Goal: Task Accomplishment & Management: Manage account settings

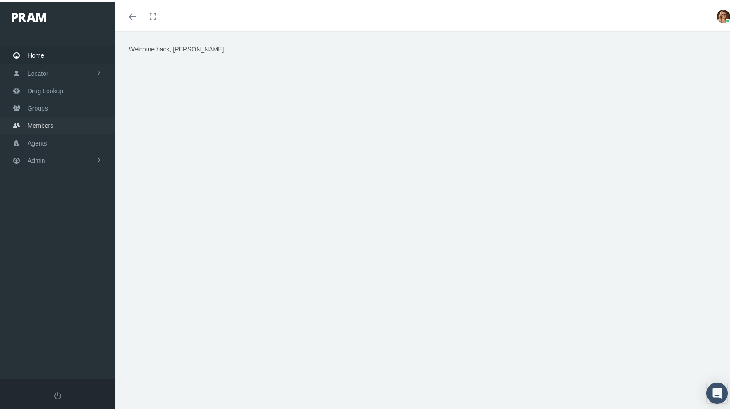
click at [46, 118] on span "Members" at bounding box center [41, 123] width 26 height 17
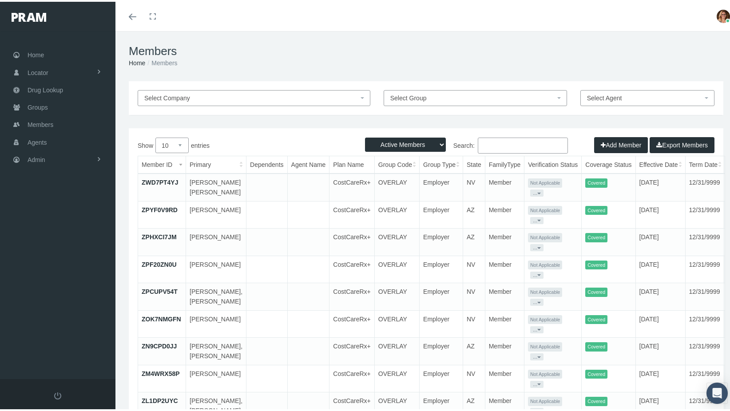
click at [544, 145] on input "Search:" at bounding box center [523, 144] width 90 height 16
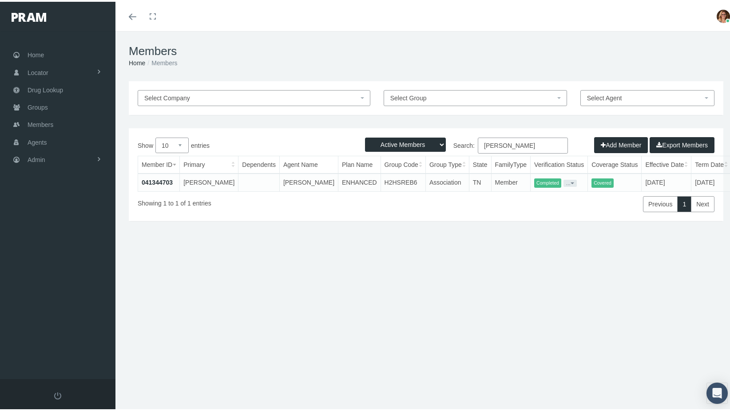
type input "[PERSON_NAME]"
click at [152, 179] on link "041344703" at bounding box center [157, 180] width 31 height 7
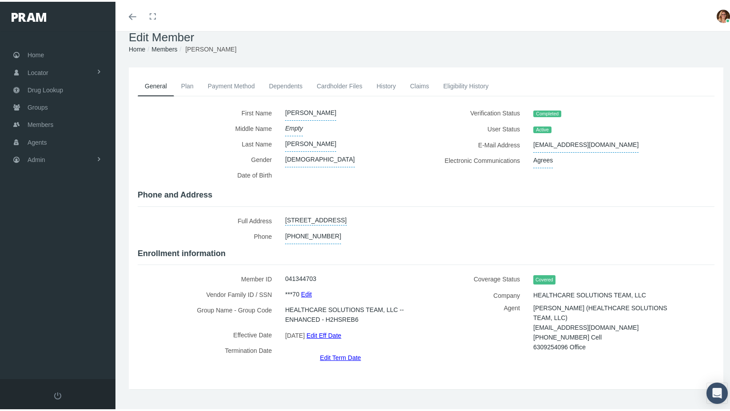
scroll to position [20, 0]
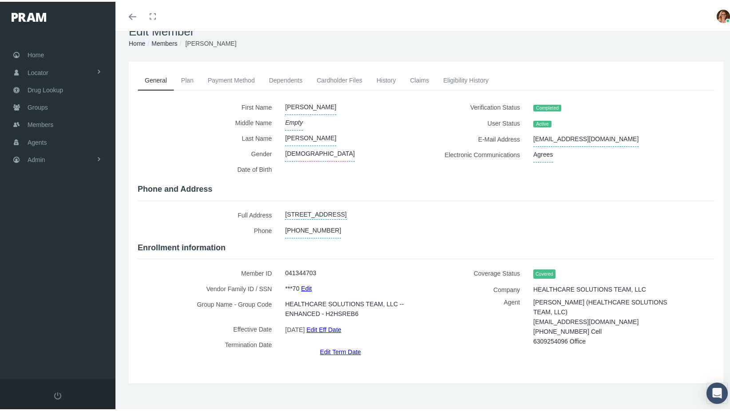
click at [339, 344] on link "Edit Term Date" at bounding box center [340, 350] width 41 height 13
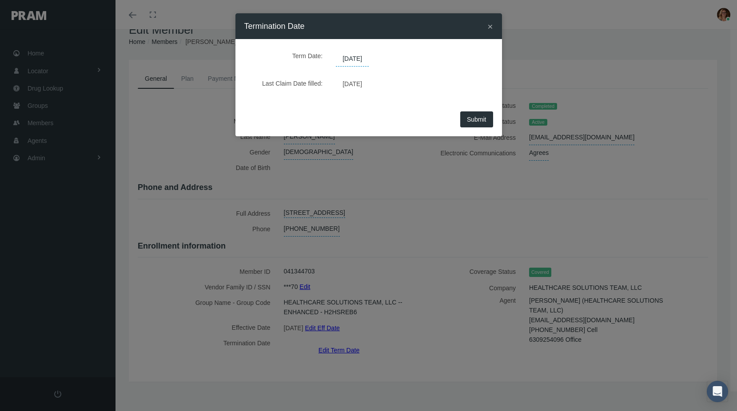
click at [369, 59] on span "[DATE]" at bounding box center [352, 59] width 33 height 15
click at [470, 67] on span at bounding box center [473, 67] width 6 height 6
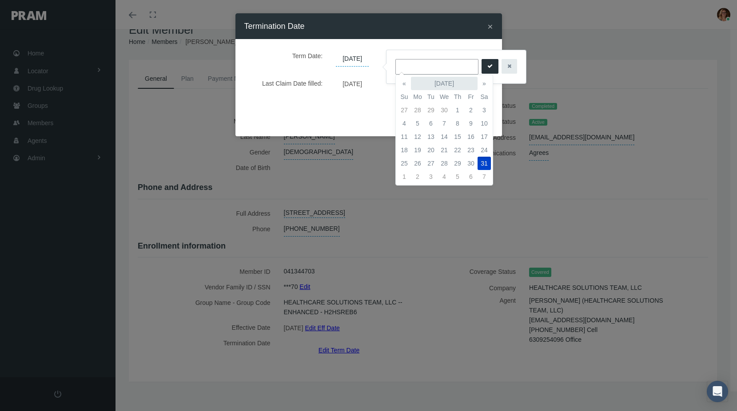
click at [440, 80] on th "December 2039" at bounding box center [444, 83] width 67 height 13
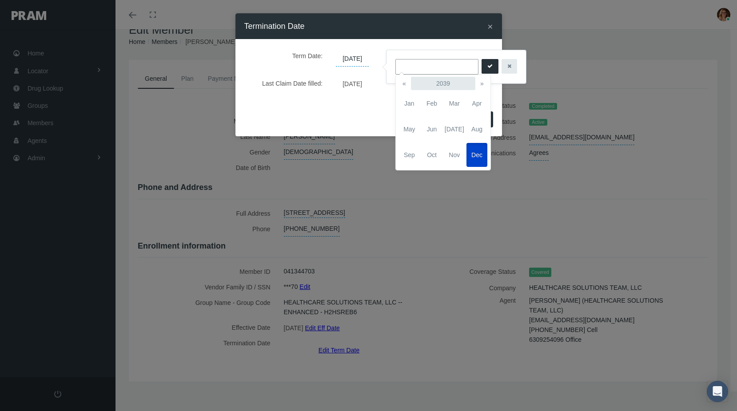
click at [441, 82] on th "2039" at bounding box center [443, 83] width 64 height 13
click at [406, 84] on th "«" at bounding box center [403, 83] width 13 height 13
click at [453, 125] on span "2025" at bounding box center [454, 129] width 21 height 24
click at [453, 130] on span "Jul" at bounding box center [454, 129] width 21 height 24
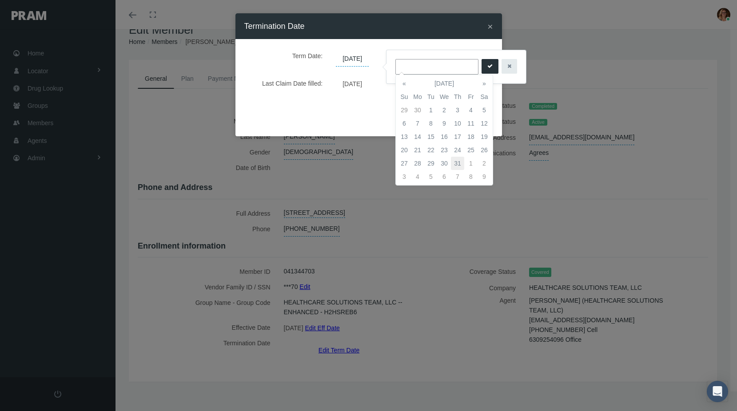
click at [457, 162] on td "31" at bounding box center [457, 163] width 13 height 13
type input "[DATE]"
click at [487, 62] on icon "submit" at bounding box center [489, 66] width 5 height 8
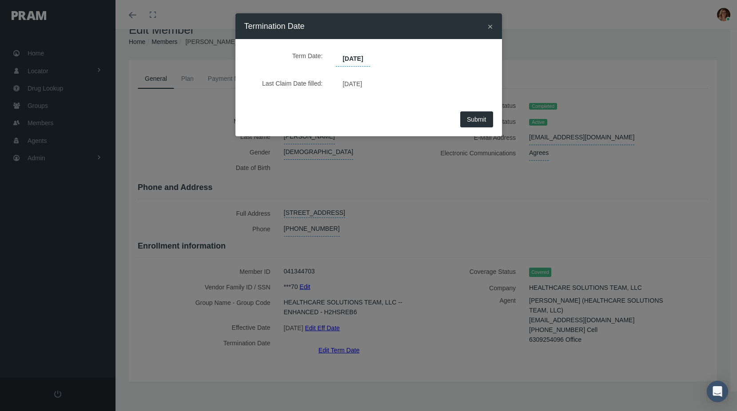
click at [477, 119] on span "Submit" at bounding box center [477, 119] width 20 height 7
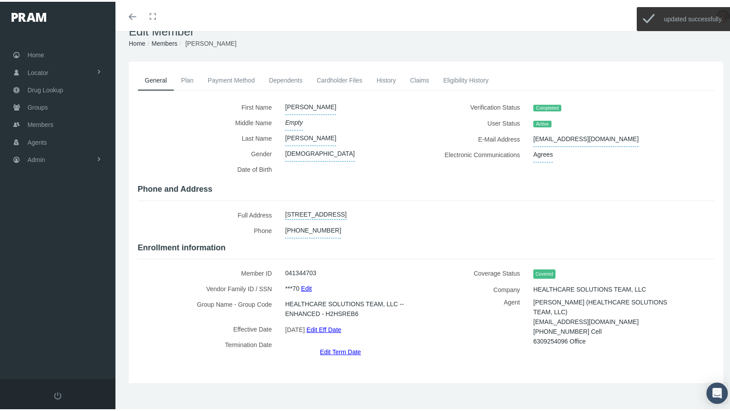
click at [227, 81] on link "Payment Method" at bounding box center [231, 79] width 61 height 20
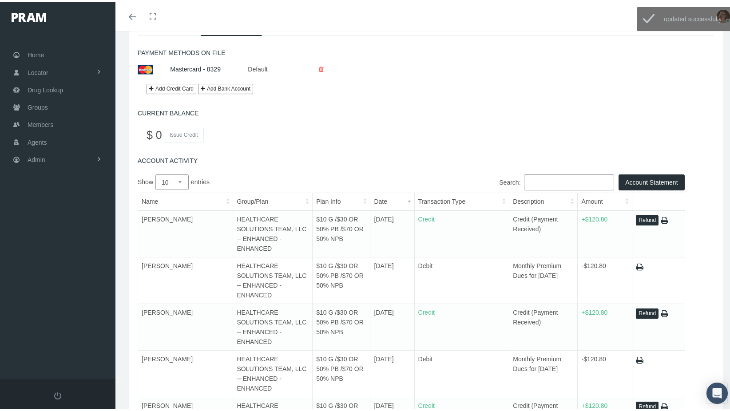
scroll to position [153, 0]
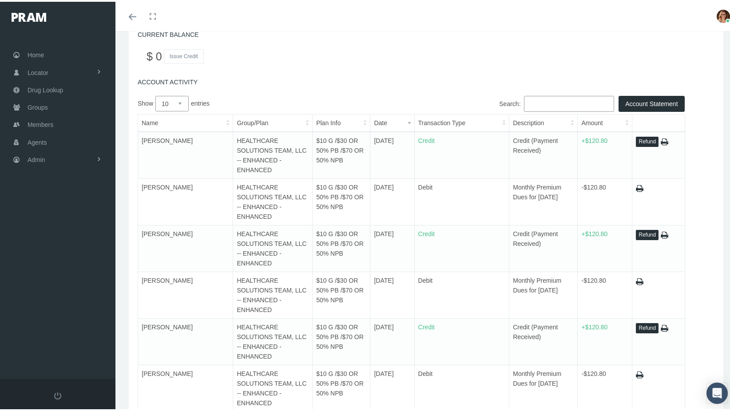
click at [640, 139] on button "Refund" at bounding box center [647, 140] width 23 height 10
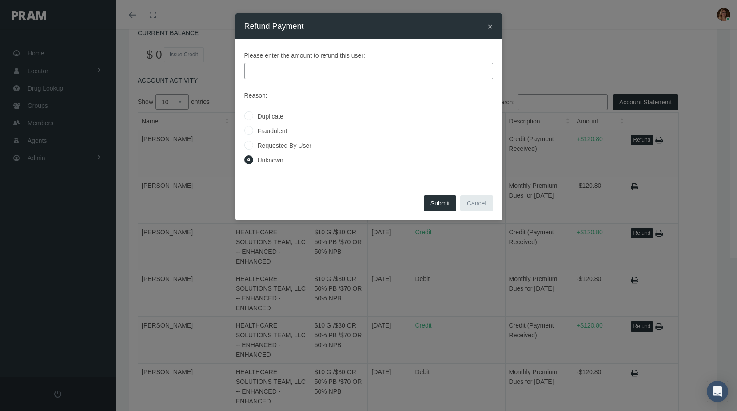
drag, startPoint x: 318, startPoint y: 76, endPoint x: 321, endPoint y: 72, distance: 5.3
click at [321, 72] on input "text" at bounding box center [368, 71] width 249 height 16
type input "120.80"
drag, startPoint x: 356, startPoint y: 117, endPoint x: 348, endPoint y: 112, distance: 9.1
click at [356, 116] on div "Duplicate" at bounding box center [368, 116] width 249 height 10
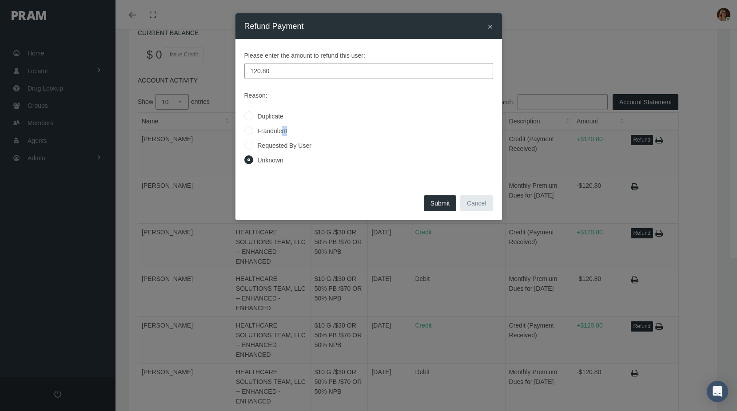
drag, startPoint x: 282, startPoint y: 135, endPoint x: 278, endPoint y: 144, distance: 9.8
click at [278, 144] on div "Reason: Duplicate Fraudulent Requested By User Unknown" at bounding box center [368, 126] width 249 height 77
click at [280, 142] on label "Requested By User" at bounding box center [282, 146] width 58 height 10
click at [253, 142] on input "Requested By User" at bounding box center [248, 144] width 9 height 9
radio input "true"
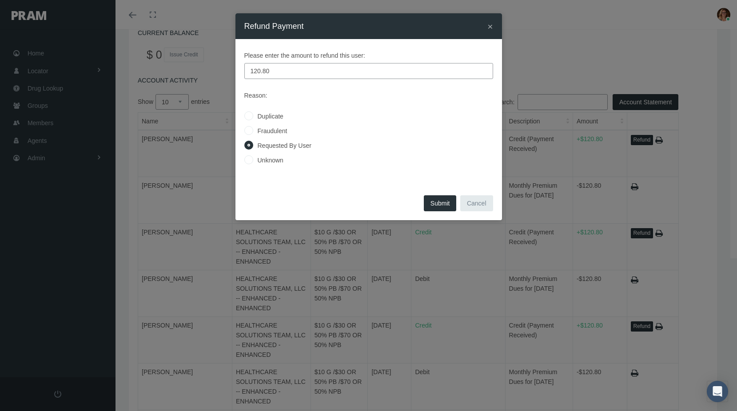
click at [447, 202] on button "Submit" at bounding box center [440, 203] width 33 height 16
radio input "true"
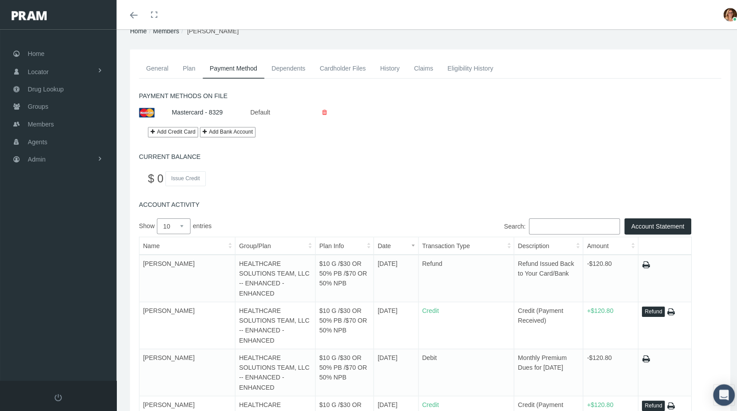
scroll to position [20, 0]
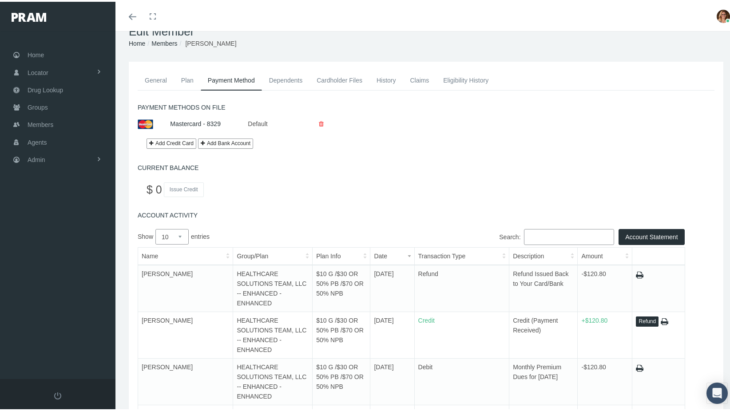
click at [380, 82] on link "History" at bounding box center [387, 79] width 34 height 20
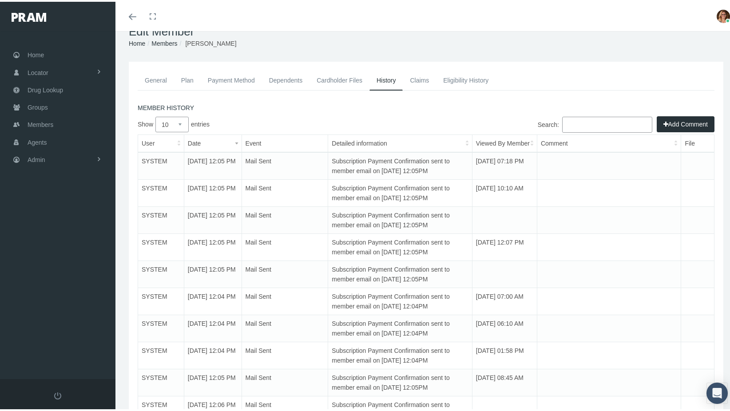
click at [668, 121] on button "Add Comment" at bounding box center [686, 123] width 58 height 16
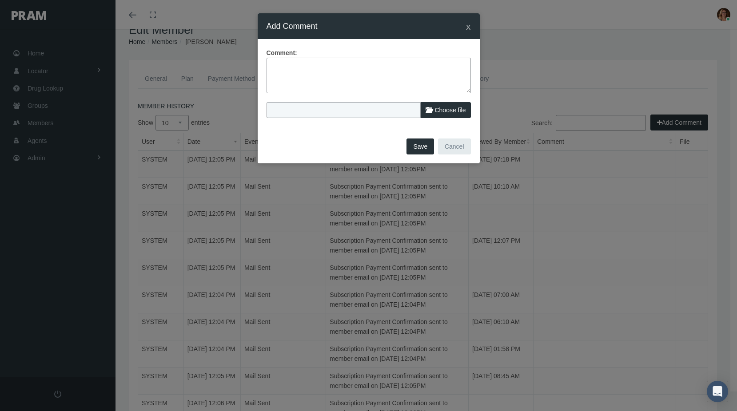
click at [391, 81] on textarea at bounding box center [368, 76] width 204 height 36
click at [383, 79] on textarea "Received a voicemail from this member asking to cancel the plan. He states that…" at bounding box center [368, 76] width 204 height 36
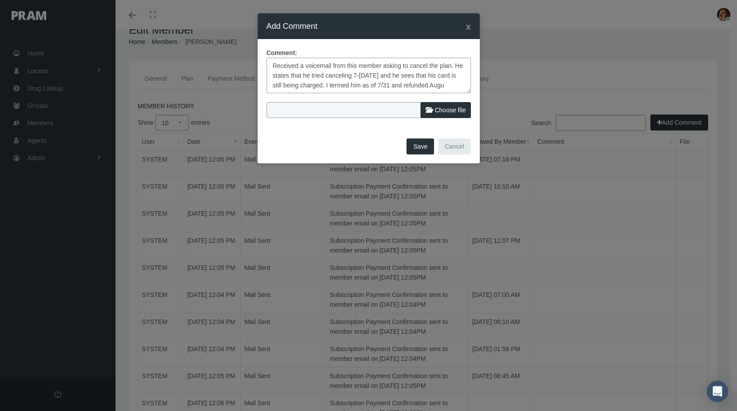
scroll to position [6, 0]
type textarea "Received a voicemail from this member asking to cancel the plan. He states that…"
click at [455, 109] on span "Choose file" at bounding box center [449, 110] width 31 height 7
click at [384, 109] on input "Choose file" at bounding box center [325, 108] width 118 height 12
type input "C:\fakepath\New Voicemail from +16414251235 - DAMON DORNBIER.msg"
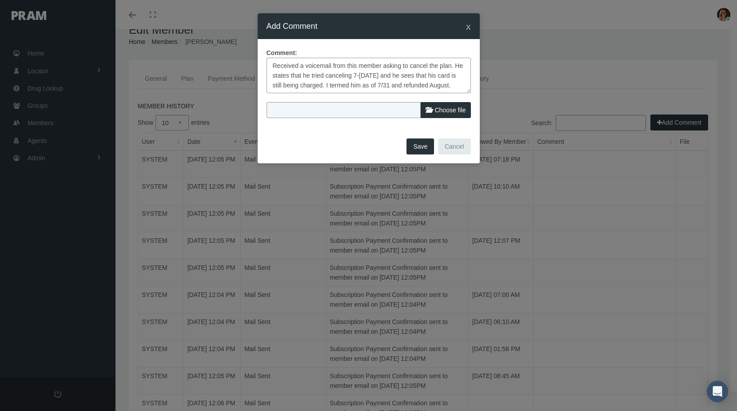
type input "New Voicemail from +16414251235 - DAMON DORNBIER.msg"
click at [417, 149] on button "Save" at bounding box center [420, 147] width 28 height 16
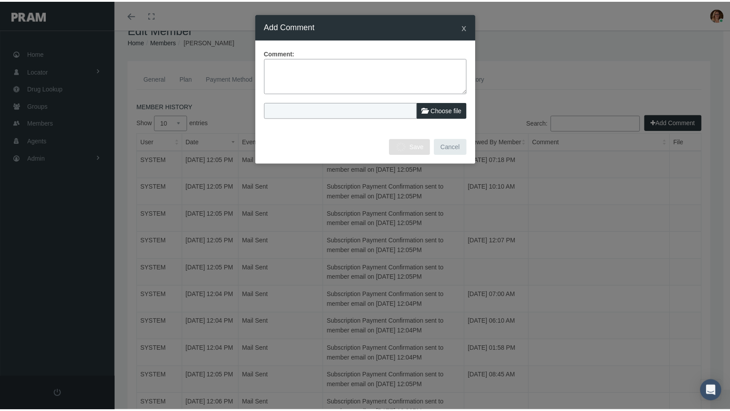
scroll to position [0, 0]
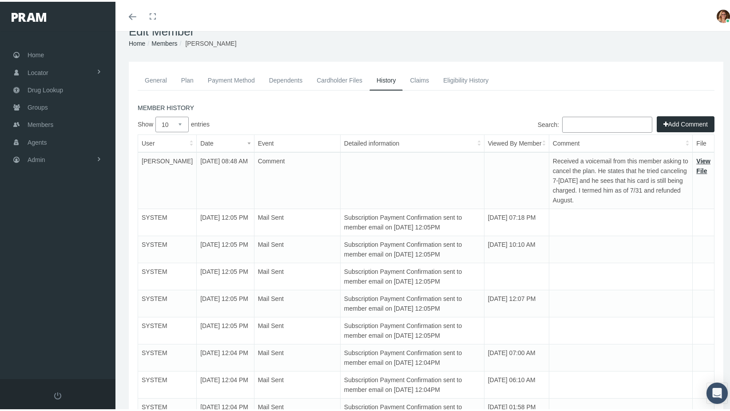
click at [169, 42] on link "Members" at bounding box center [164, 41] width 26 height 7
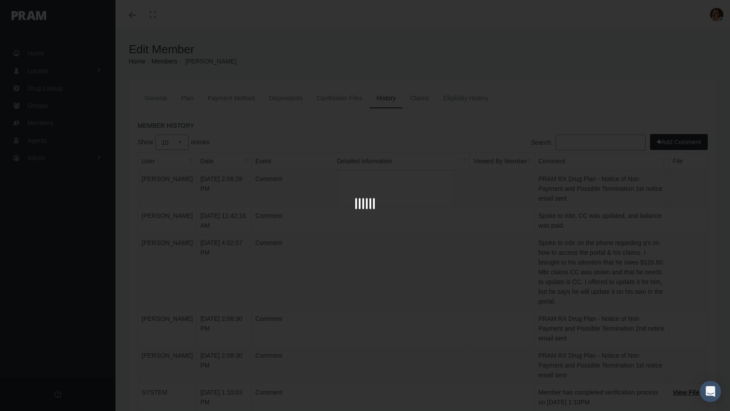
scroll to position [20, 0]
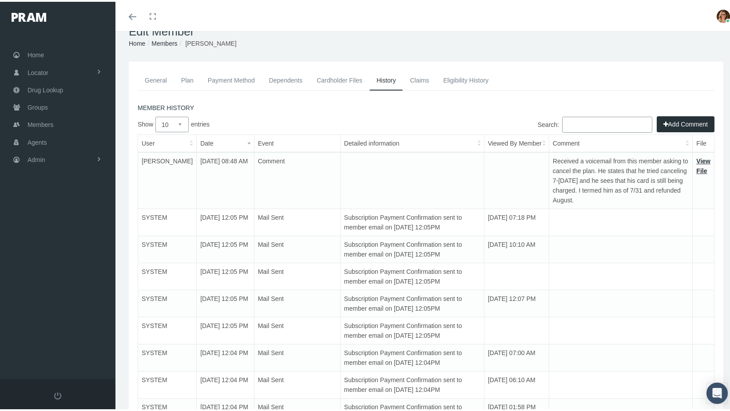
click at [157, 79] on link "General" at bounding box center [156, 79] width 36 height 20
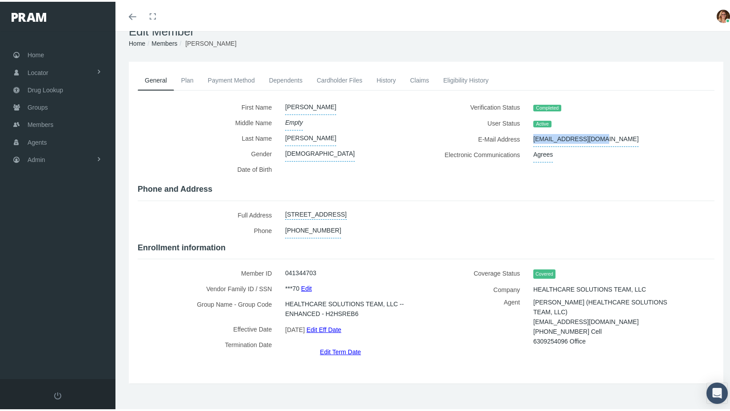
drag, startPoint x: 593, startPoint y: 137, endPoint x: 528, endPoint y: 133, distance: 65.0
click at [528, 133] on div "[EMAIL_ADDRESS][DOMAIN_NAME]" at bounding box center [609, 138] width 164 height 16
copy span "[EMAIL_ADDRESS][DOMAIN_NAME]"
click at [411, 83] on link "Claims" at bounding box center [419, 79] width 33 height 20
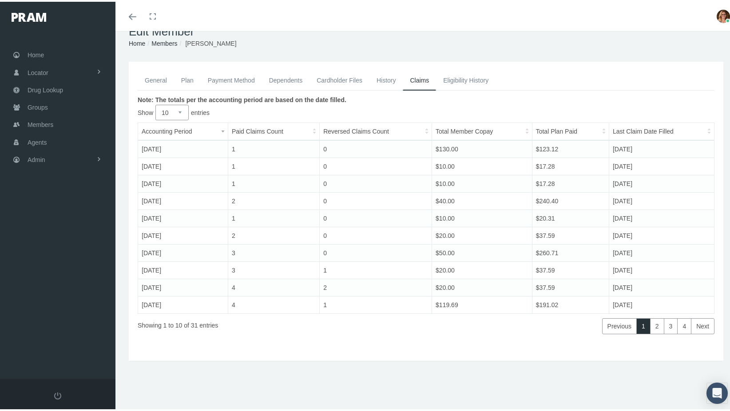
click at [476, 83] on link "Eligibility History" at bounding box center [466, 79] width 60 height 20
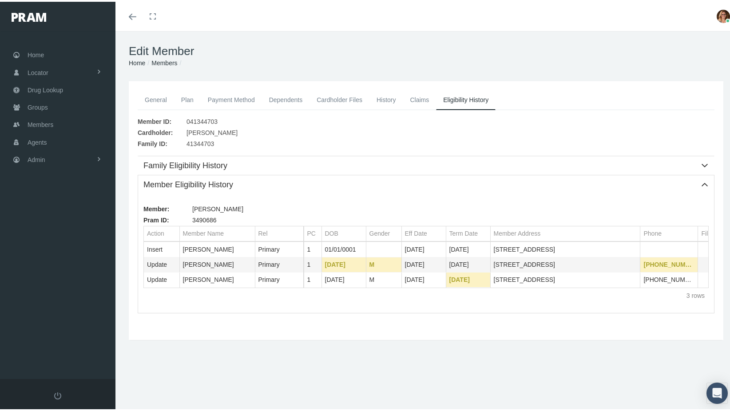
click at [386, 97] on link "History" at bounding box center [387, 98] width 34 height 20
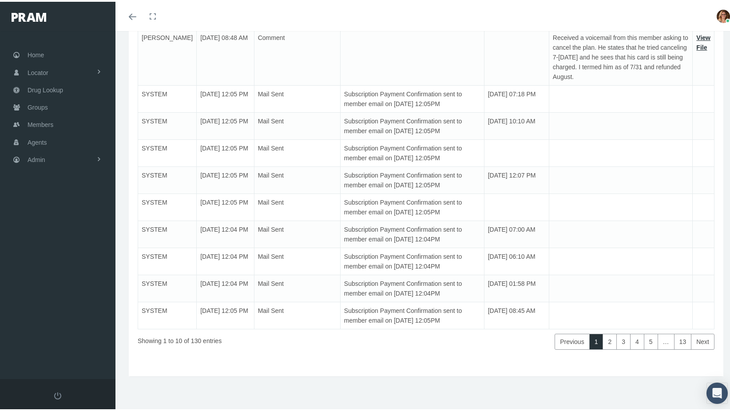
scroll to position [54, 0]
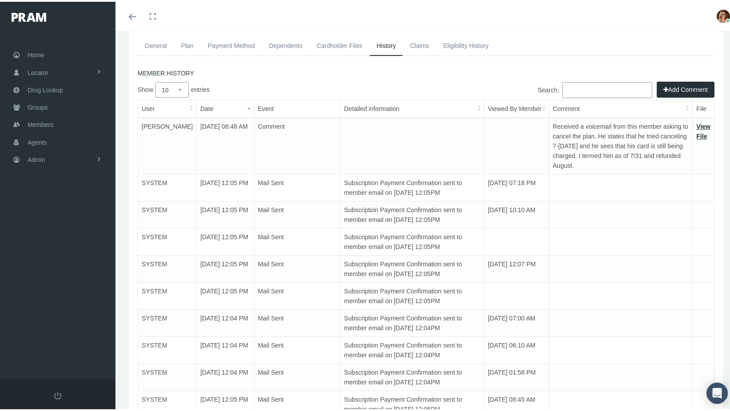
click at [154, 40] on link "General" at bounding box center [156, 44] width 36 height 20
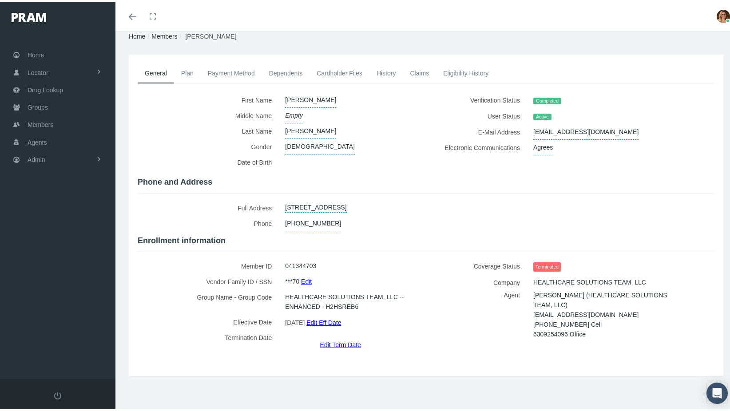
scroll to position [20, 0]
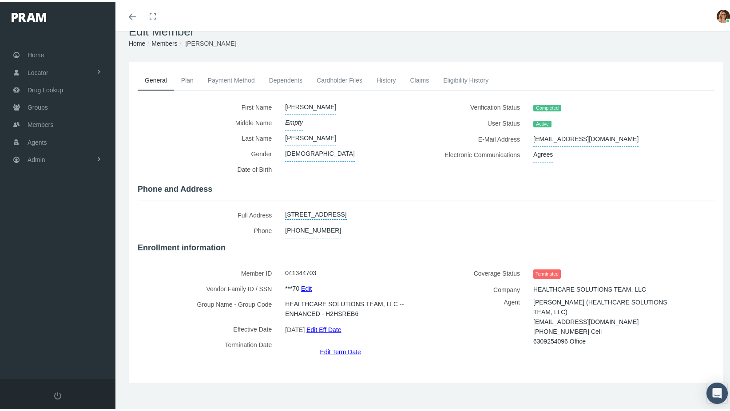
click at [181, 76] on link "Plan" at bounding box center [187, 79] width 27 height 20
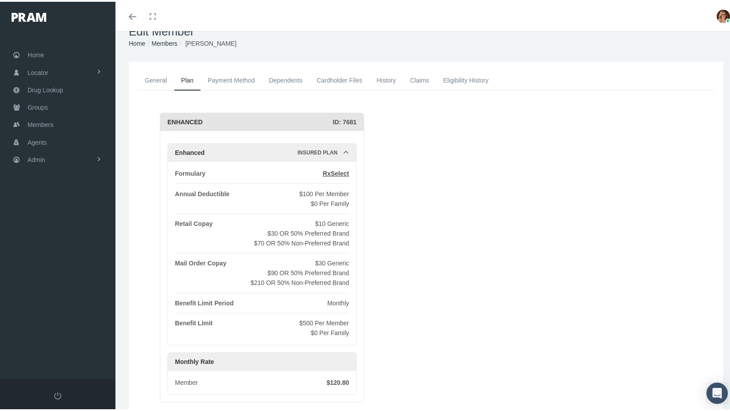
click at [157, 77] on link "General" at bounding box center [156, 79] width 36 height 20
